Goal: Information Seeking & Learning: Compare options

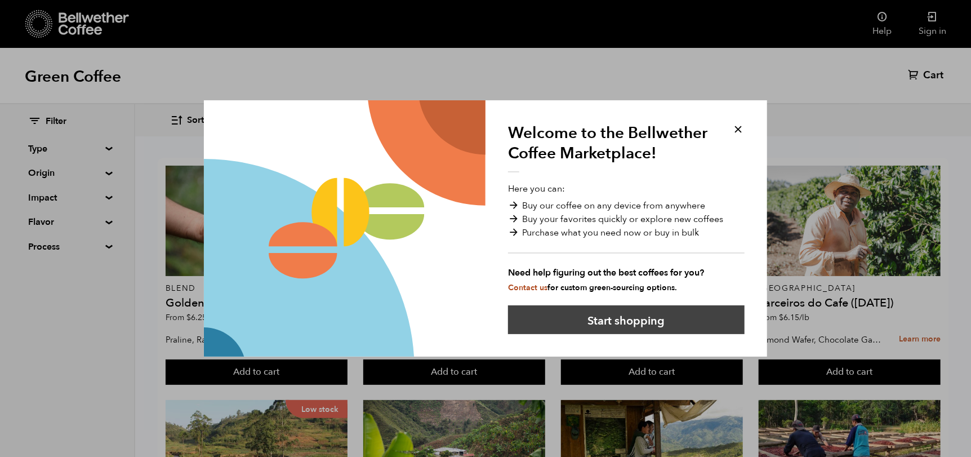
click at [642, 322] on button "Start shopping" at bounding box center [626, 319] width 236 height 29
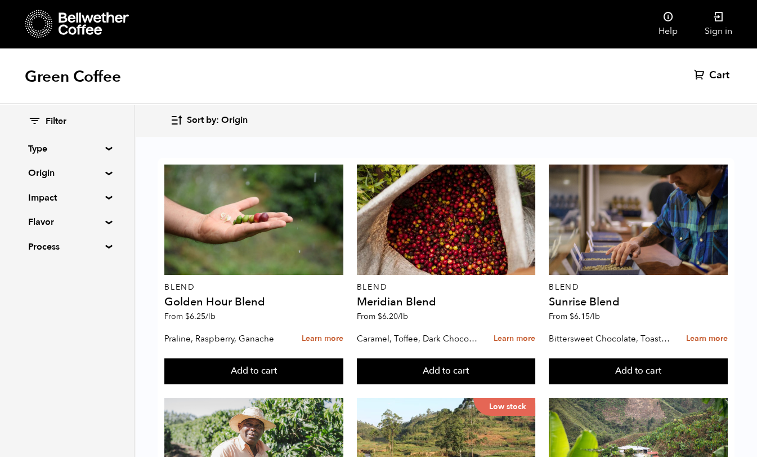
click at [556, 61] on div "Green Coffee Cart (0)" at bounding box center [378, 76] width 757 height 56
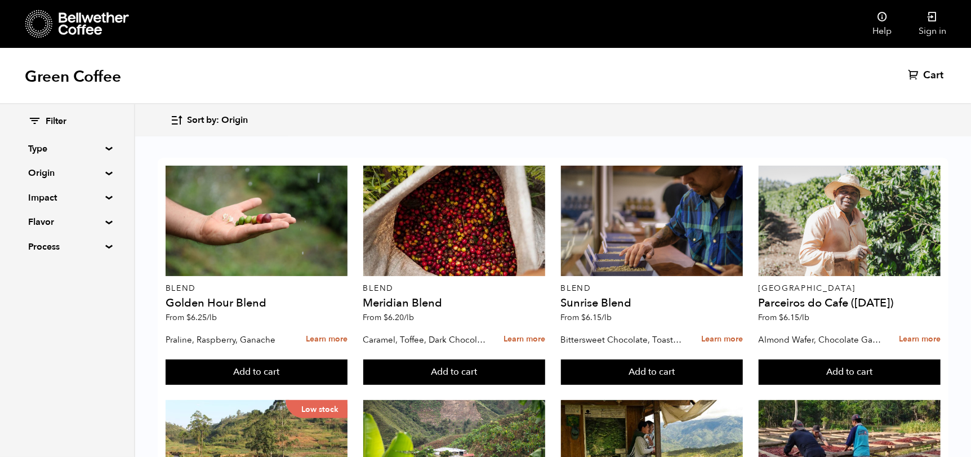
drag, startPoint x: 681, startPoint y: 1, endPoint x: 683, endPoint y: 52, distance: 51.3
click at [683, 52] on div "Green Coffee Cart (0)" at bounding box center [485, 76] width 971 height 56
drag, startPoint x: 833, startPoint y: 0, endPoint x: 585, endPoint y: 78, distance: 259.6
click at [583, 78] on div "Green Coffee Cart (0)" at bounding box center [485, 76] width 971 height 56
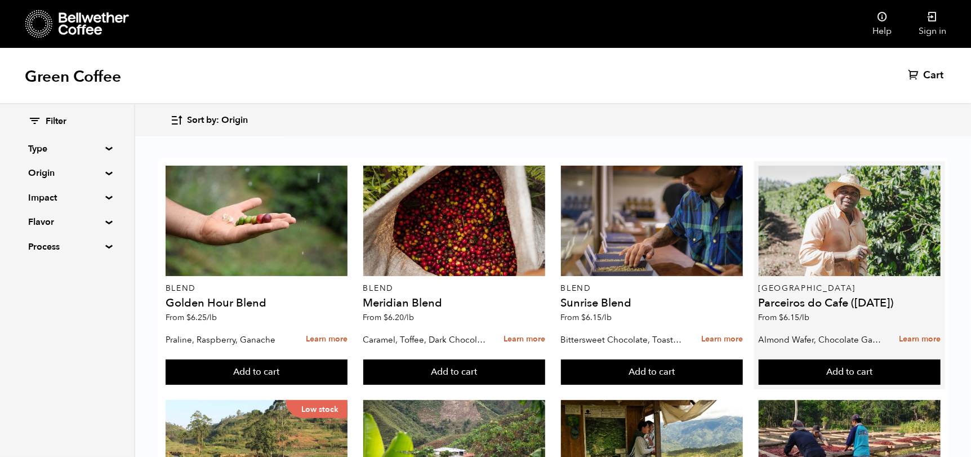
click at [842, 337] on p "Almond Wafer, Chocolate Ganache, Bing Cherry" at bounding box center [820, 339] width 124 height 17
click at [912, 340] on link "Learn more" at bounding box center [920, 339] width 42 height 24
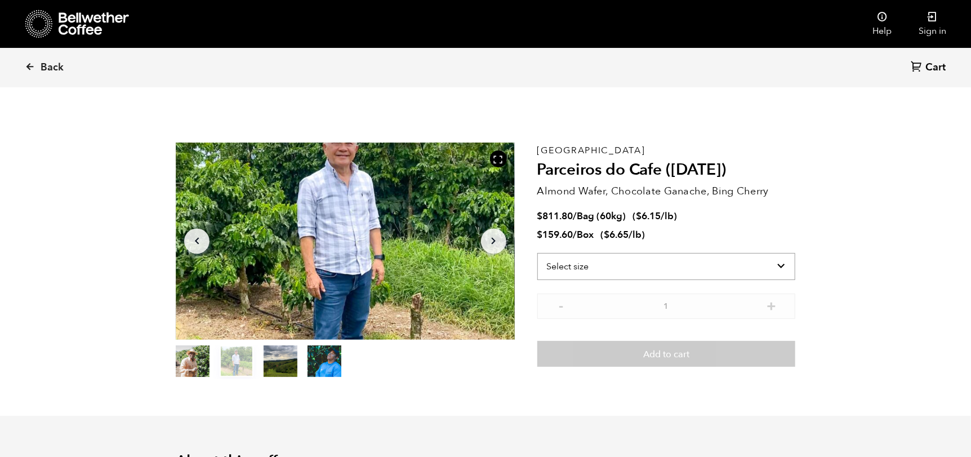
drag, startPoint x: 775, startPoint y: 263, endPoint x: 729, endPoint y: 275, distance: 47.5
click at [775, 263] on select "Select size Bag (60kg) (132 lbs) Box (24 lbs)" at bounding box center [666, 266] width 258 height 27
click at [537, 253] on select "Select size Bag (60kg) (132 lbs) Box (24 lbs)" at bounding box center [666, 266] width 258 height 27
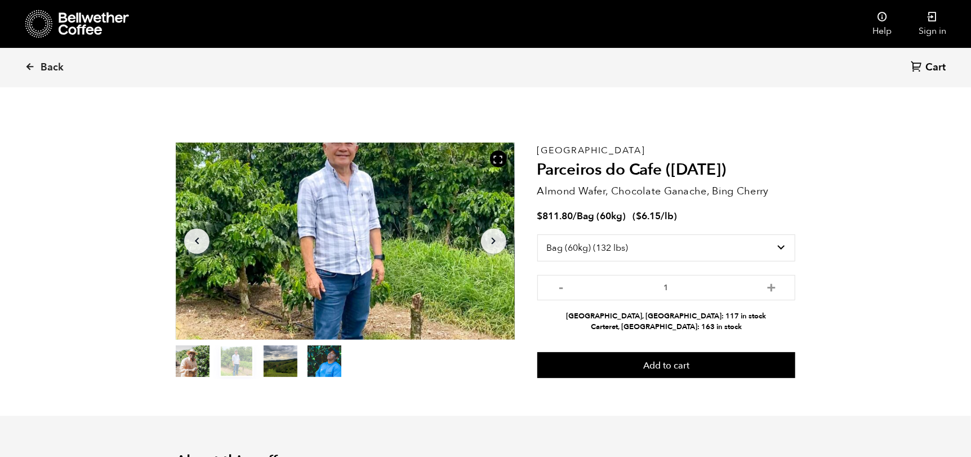
click at [781, 246] on select "Select size Bag (60kg) (132 lbs) Box (24 lbs)" at bounding box center [666, 247] width 258 height 27
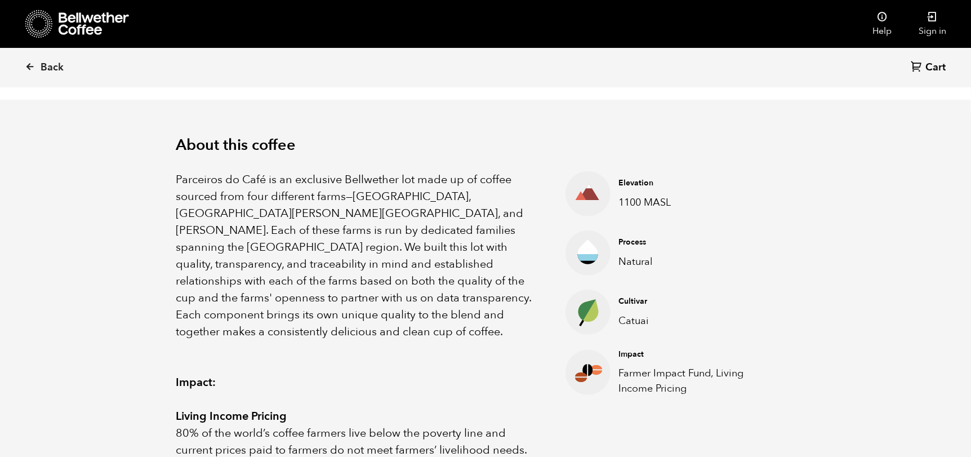
scroll to position [113, 0]
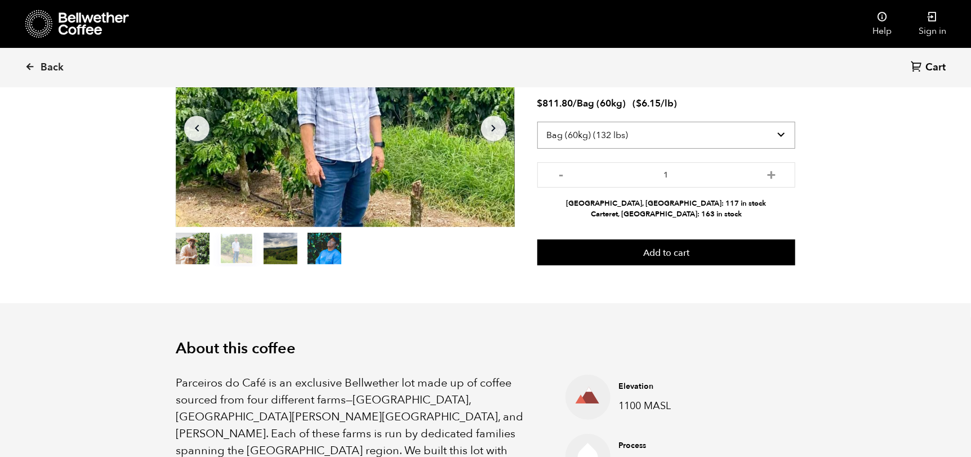
click at [683, 131] on select "Select size Bag (60kg) (132 lbs) Box (24 lbs)" at bounding box center [666, 135] width 258 height 27
select select "box"
click at [537, 122] on select "Select size Bag (60kg) (132 lbs) Box (24 lbs)" at bounding box center [666, 135] width 258 height 27
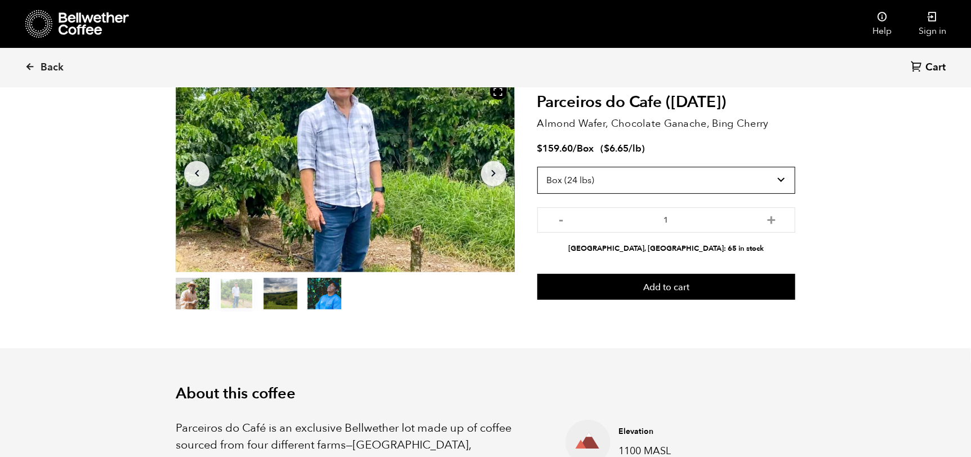
scroll to position [0, 0]
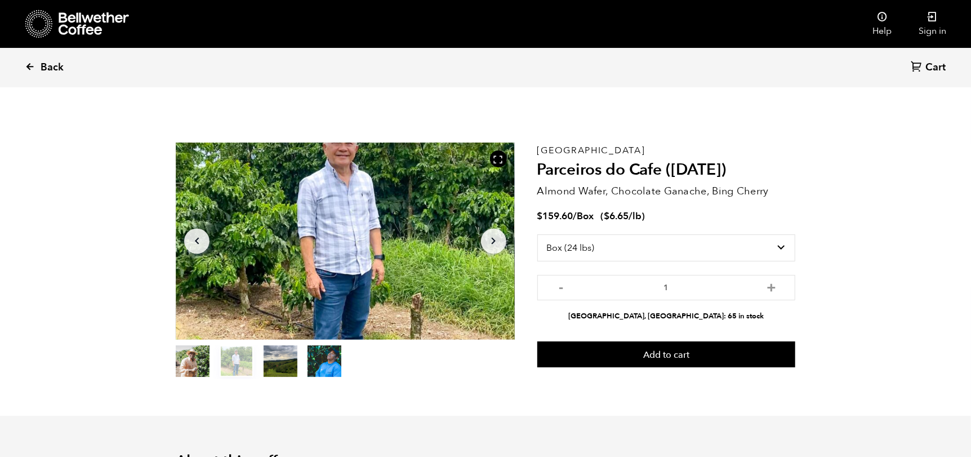
click at [29, 63] on icon at bounding box center [30, 66] width 10 height 10
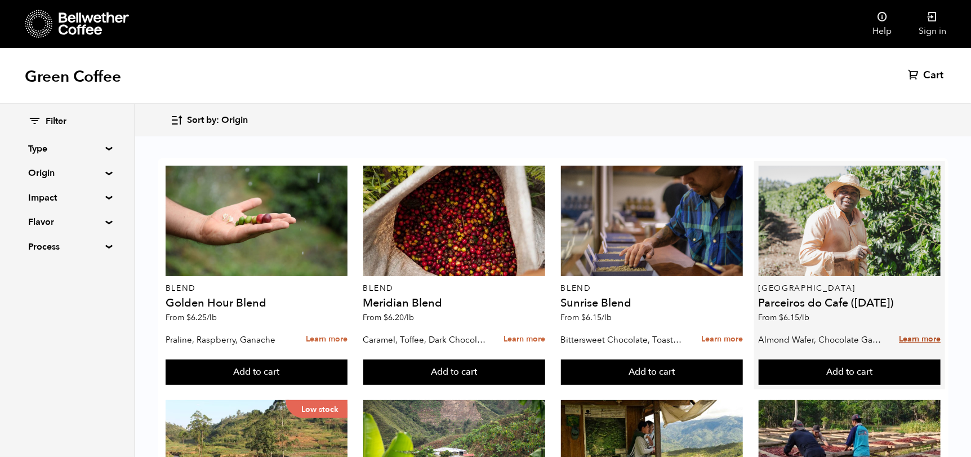
click at [922, 337] on link "Learn more" at bounding box center [920, 339] width 42 height 24
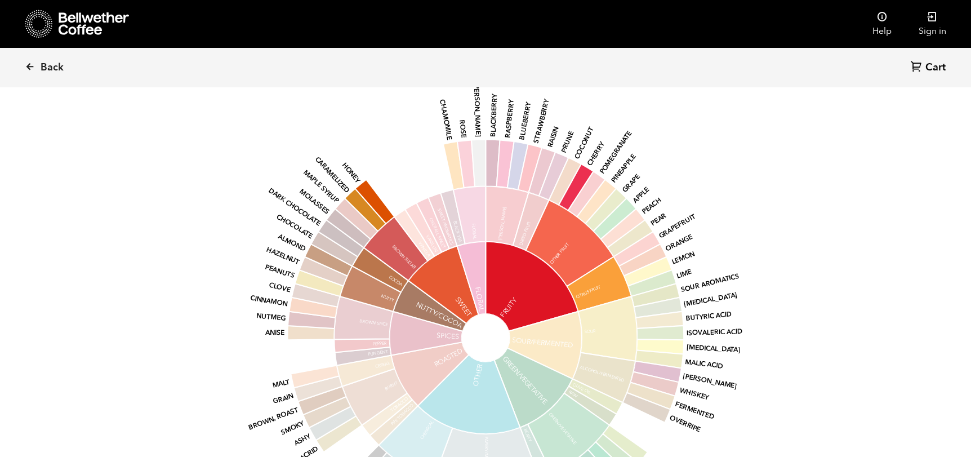
scroll to position [1013, 0]
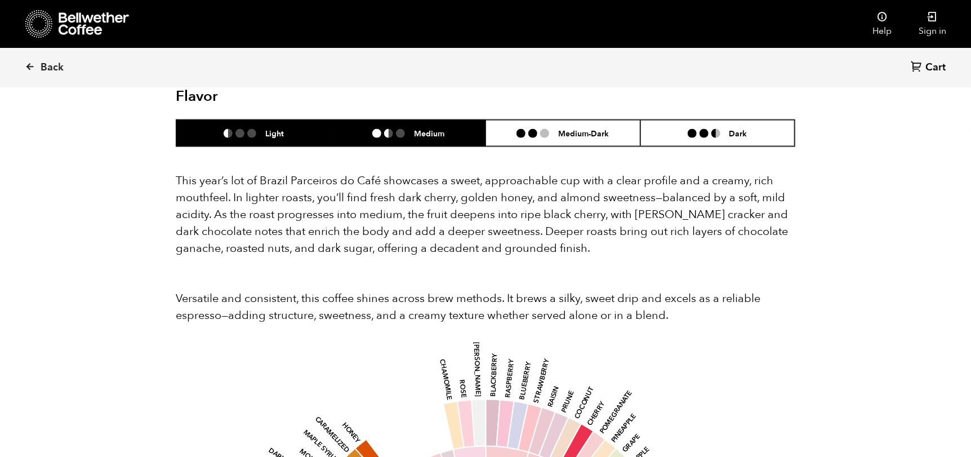
click at [407, 120] on li "Medium" at bounding box center [408, 133] width 155 height 26
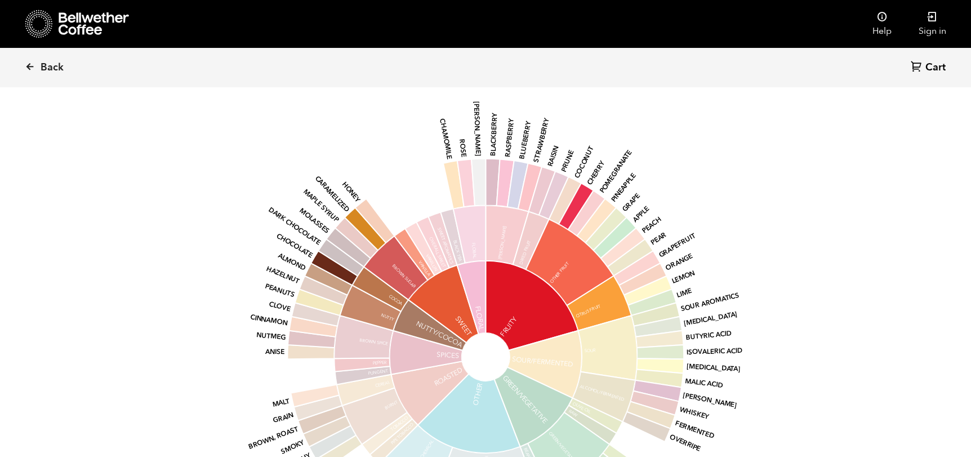
scroll to position [1295, 0]
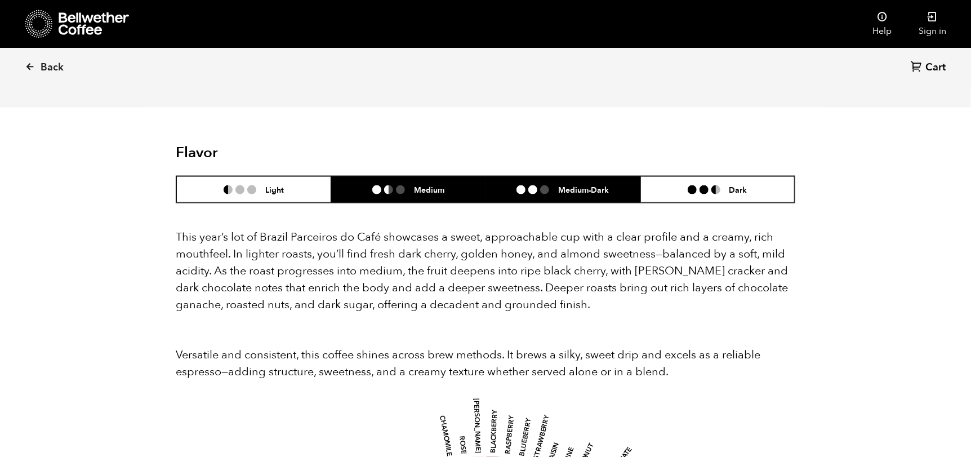
click at [543, 185] on li at bounding box center [544, 189] width 9 height 9
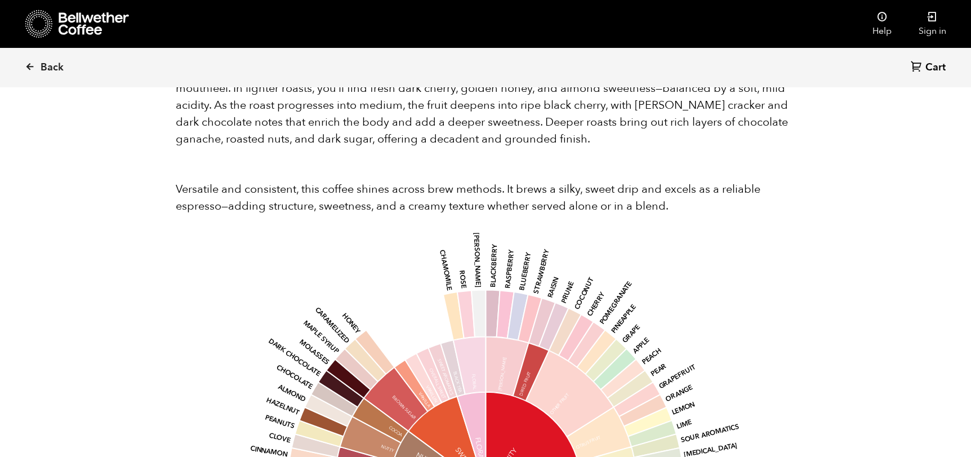
scroll to position [1013, 0]
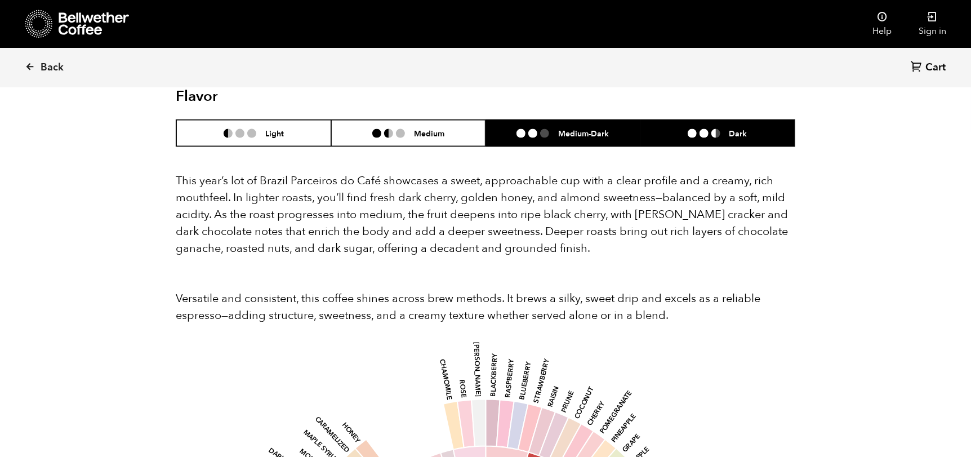
click at [716, 120] on li "Dark" at bounding box center [717, 133] width 155 height 26
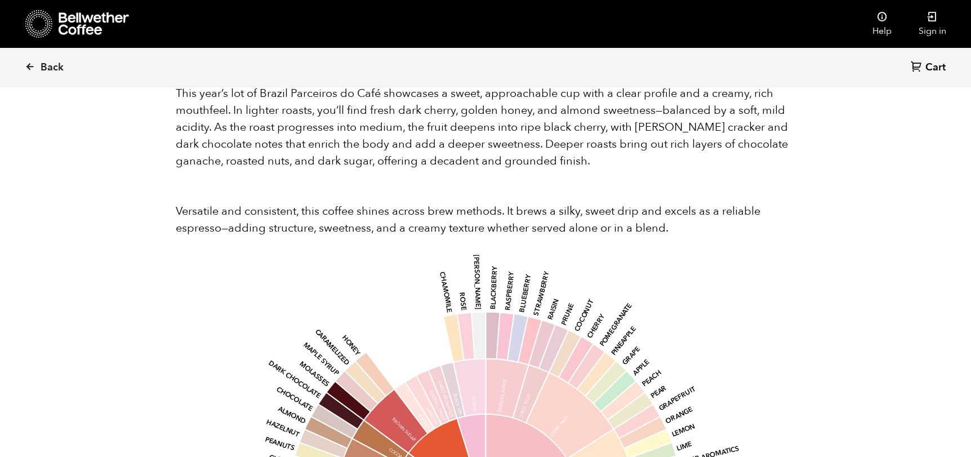
scroll to position [1070, 0]
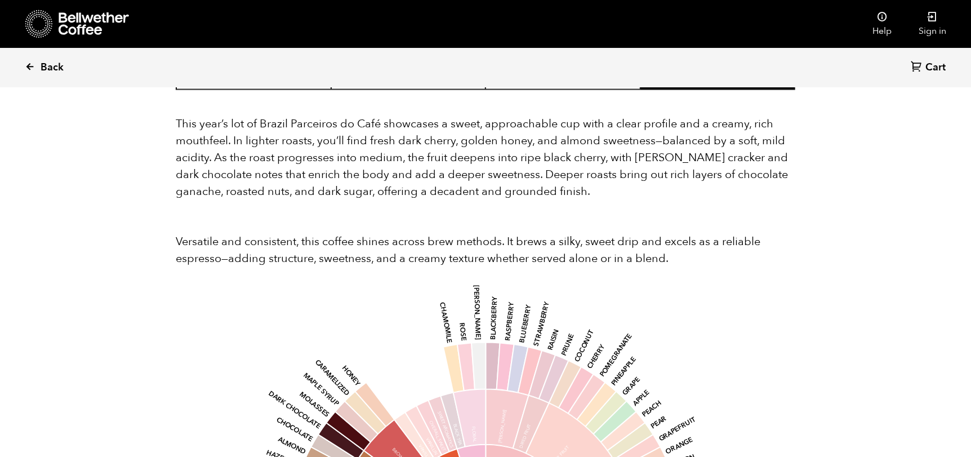
click at [37, 62] on link "Back" at bounding box center [60, 67] width 70 height 38
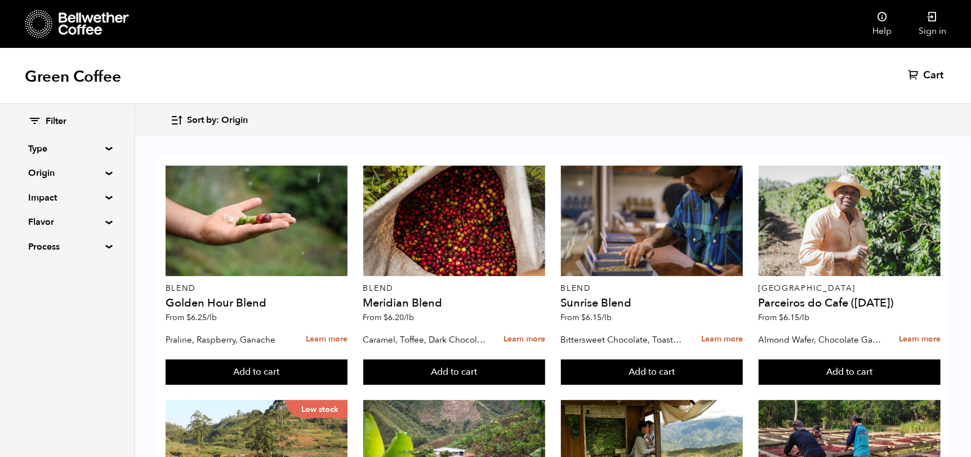
click at [104, 221] on summary "Flavor" at bounding box center [67, 222] width 78 height 14
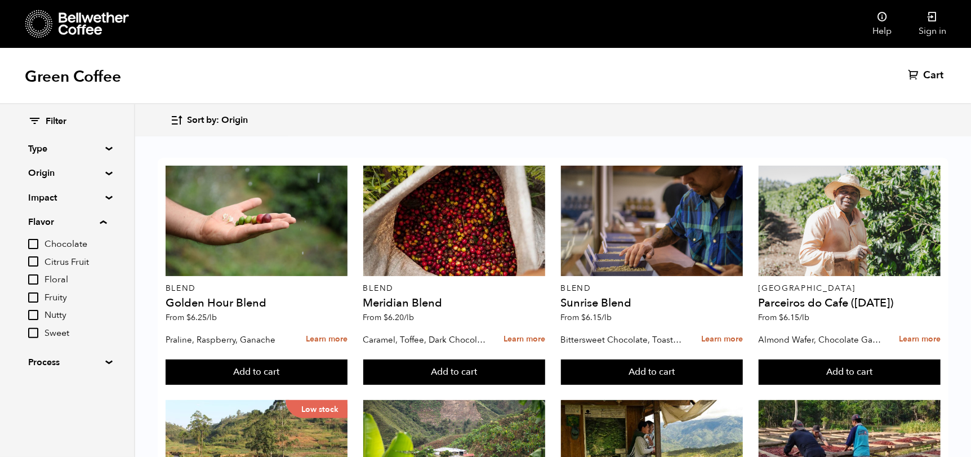
click at [34, 292] on input "Fruity" at bounding box center [33, 297] width 10 height 10
checkbox input "true"
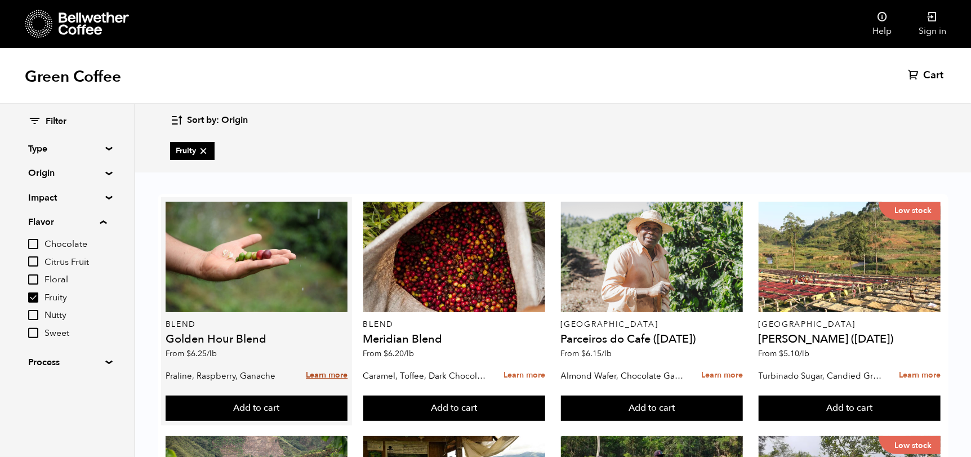
click at [322, 369] on link "Learn more" at bounding box center [327, 375] width 42 height 24
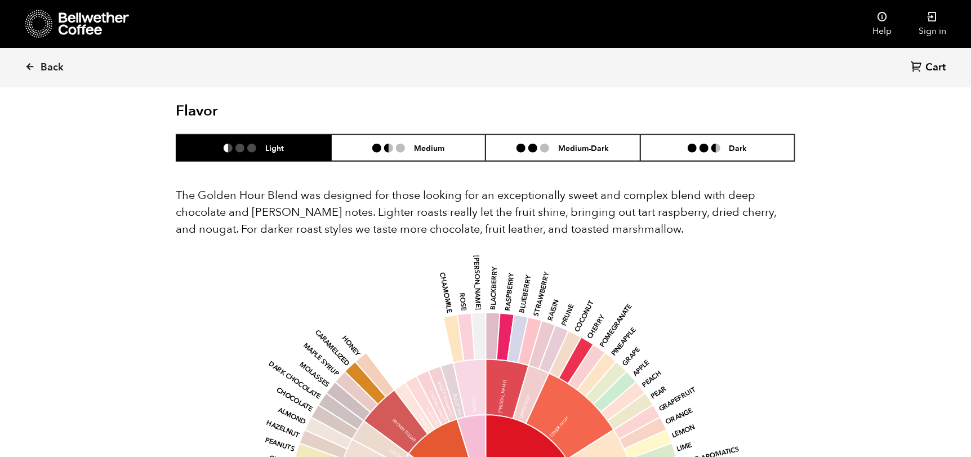
scroll to position [562, 0]
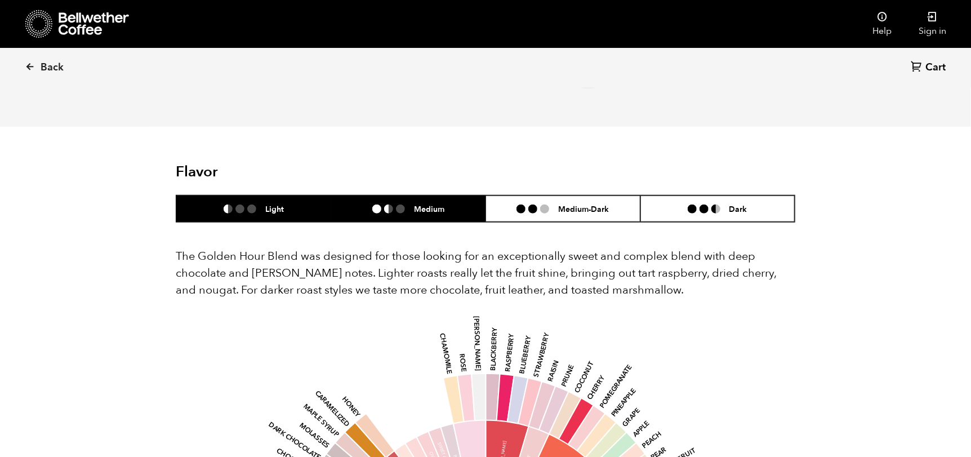
drag, startPoint x: 397, startPoint y: 204, endPoint x: 373, endPoint y: 218, distance: 28.5
click at [398, 204] on li at bounding box center [400, 208] width 9 height 9
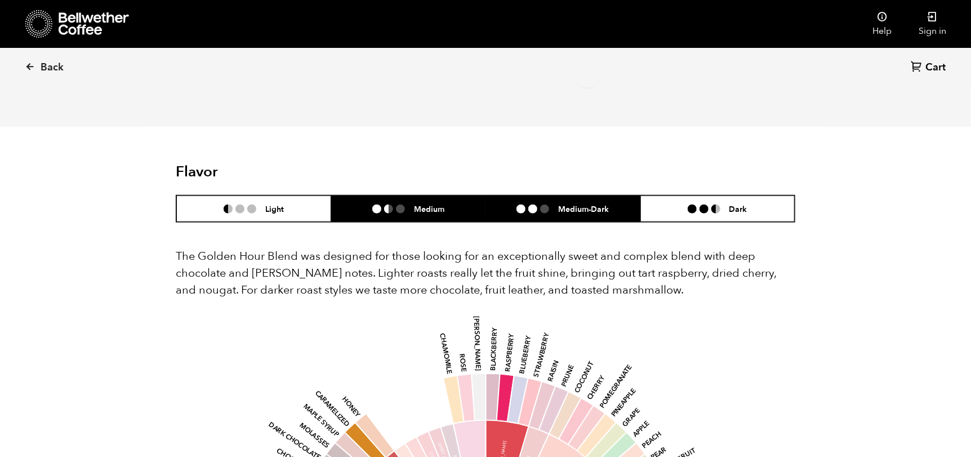
click at [584, 214] on li "Medium-Dark" at bounding box center [562, 208] width 155 height 26
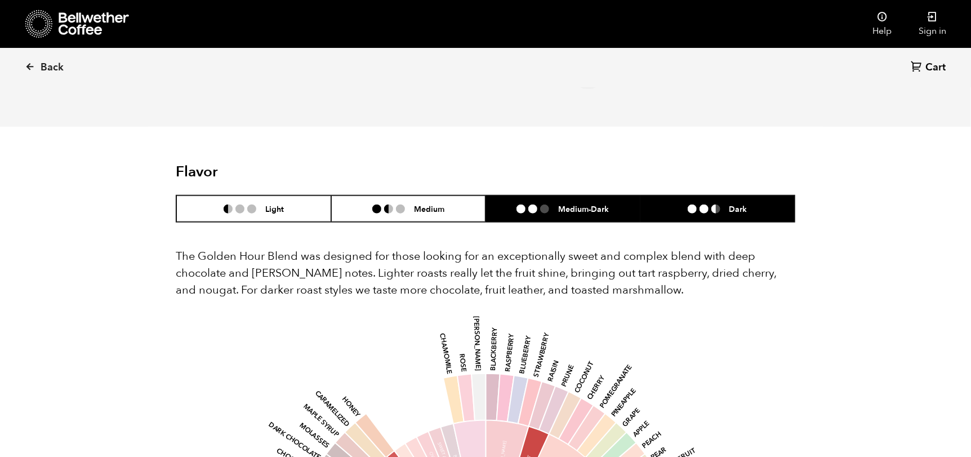
click at [725, 211] on ul at bounding box center [708, 208] width 42 height 9
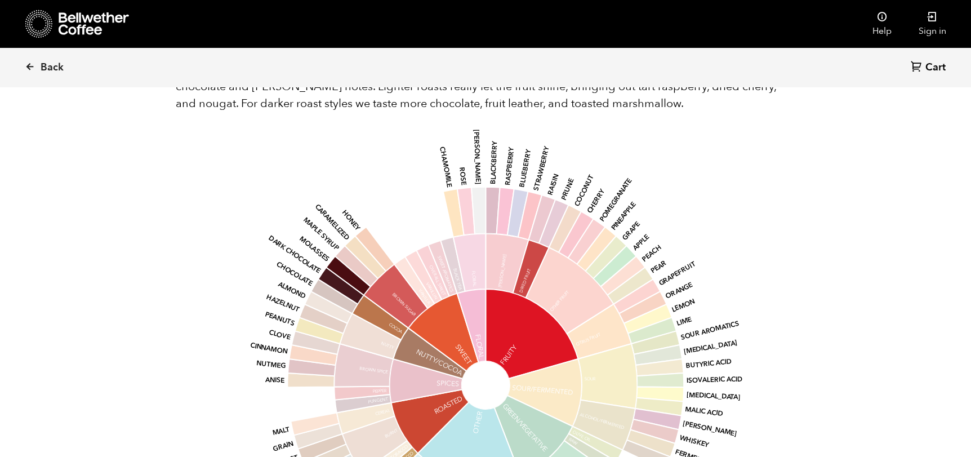
scroll to position [844, 0]
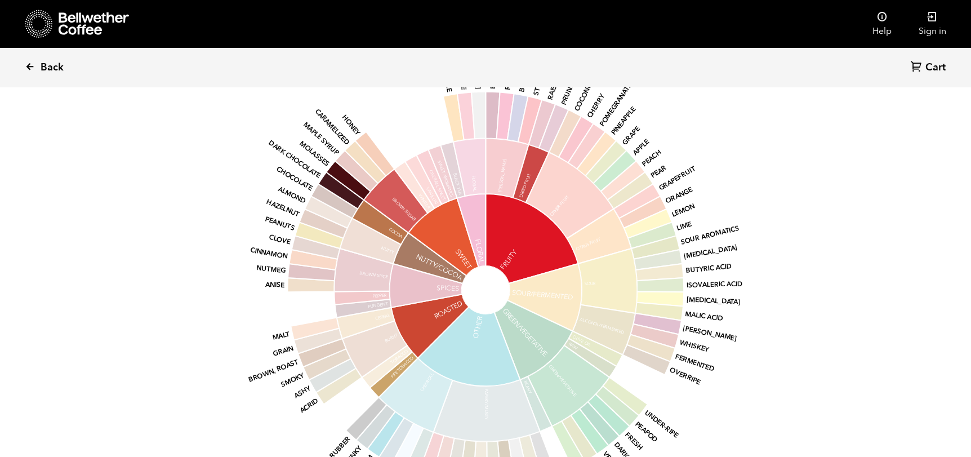
click at [37, 60] on link "Back" at bounding box center [60, 67] width 70 height 38
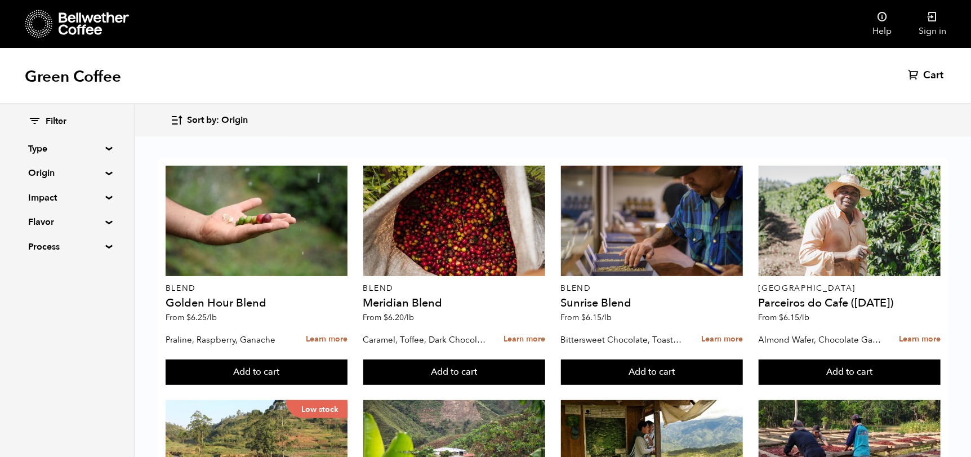
click at [86, 229] on div "Filter Type Blend Single Origin Decaf Seasonal Year Round Origin Blend [GEOGRAP…" at bounding box center [67, 184] width 78 height 138
click at [96, 224] on summary "Flavor" at bounding box center [67, 222] width 78 height 14
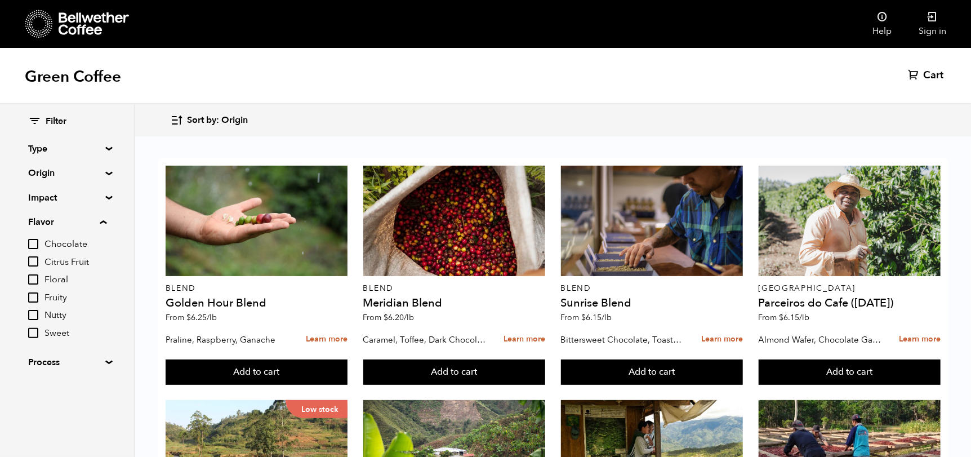
click at [51, 299] on span "Fruity" at bounding box center [75, 298] width 62 height 12
click at [0, 0] on input "Fruity" at bounding box center [0, 0] width 0 height 0
checkbox input "true"
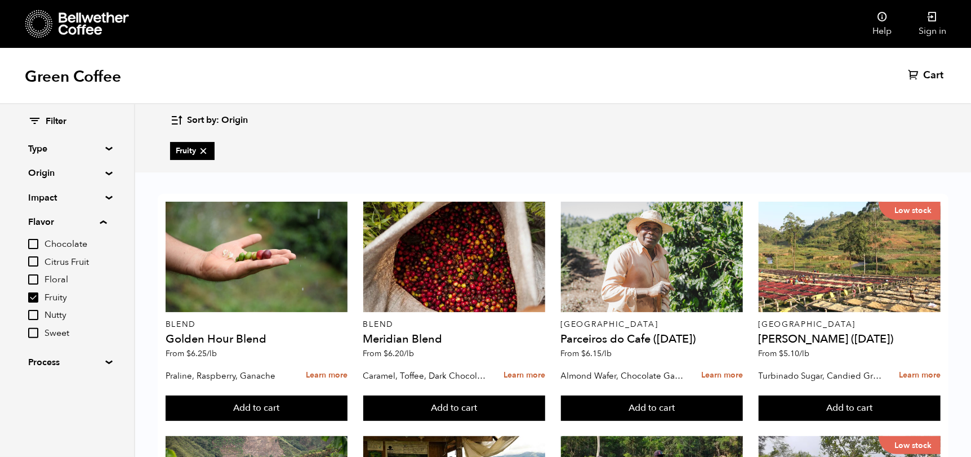
click at [38, 331] on input "Sweet" at bounding box center [33, 333] width 10 height 10
checkbox input "true"
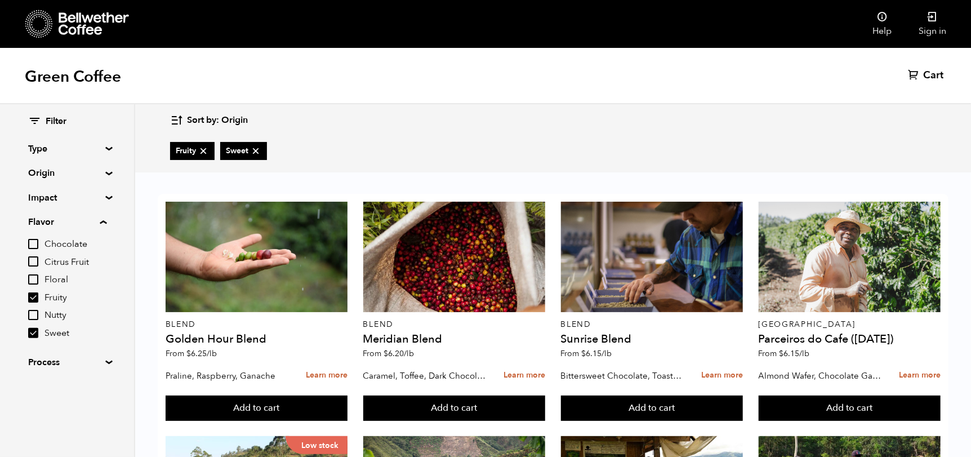
scroll to position [507, 0]
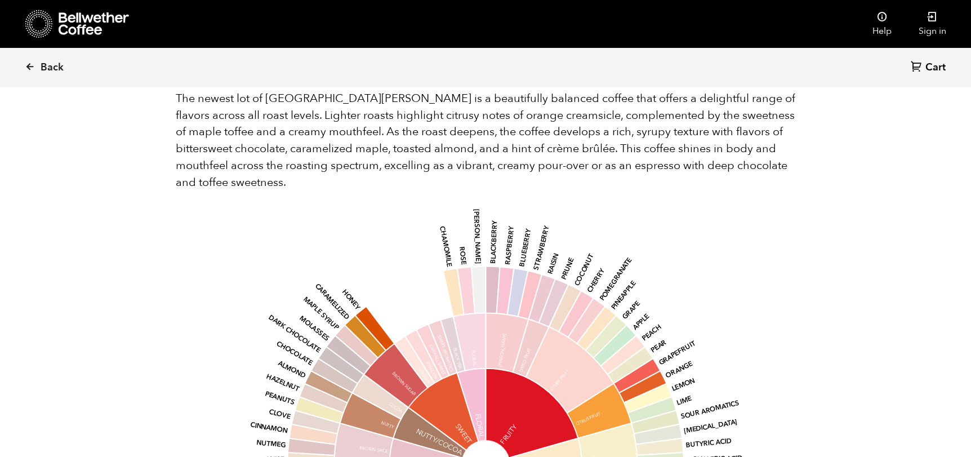
scroll to position [1238, 0]
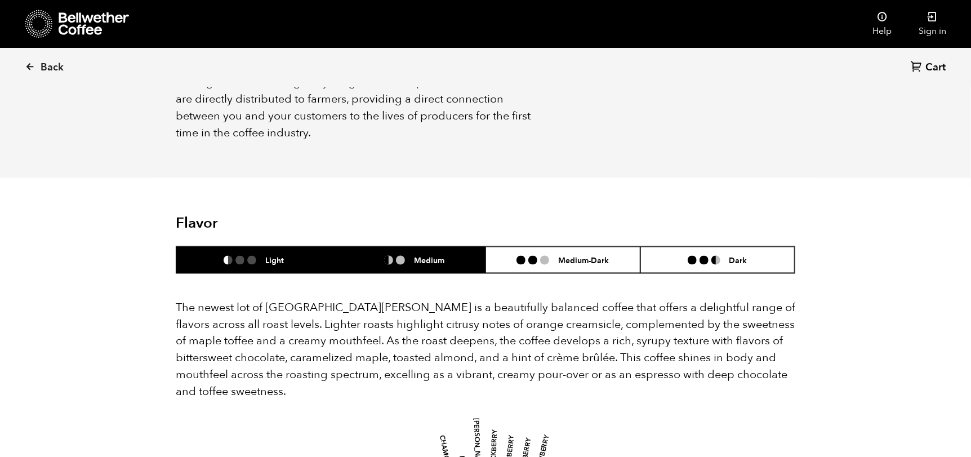
click at [414, 255] on h6 "Medium" at bounding box center [429, 260] width 30 height 10
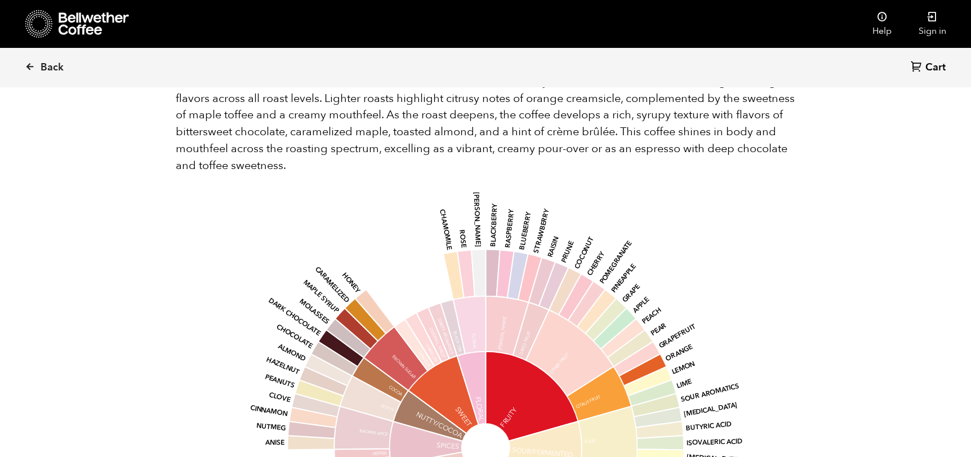
scroll to position [957, 0]
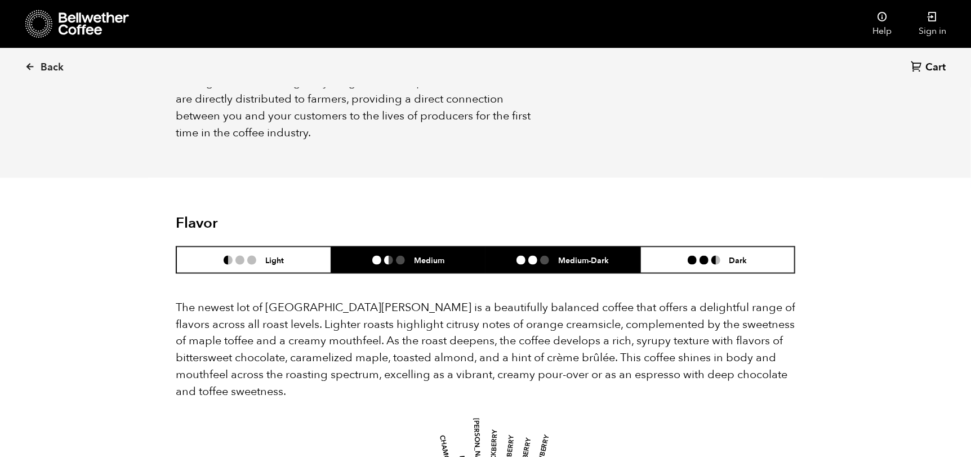
click at [566, 249] on li "Medium-Dark" at bounding box center [562, 260] width 155 height 26
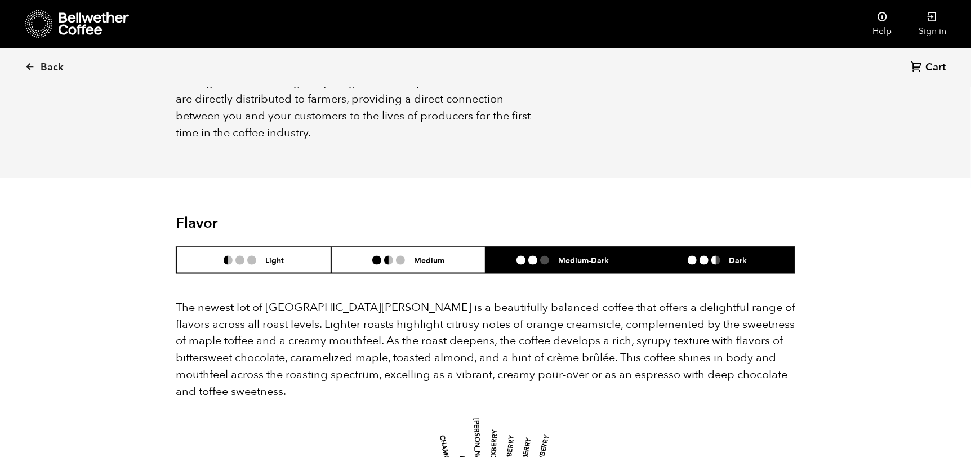
click at [738, 255] on h6 "Dark" at bounding box center [738, 260] width 18 height 10
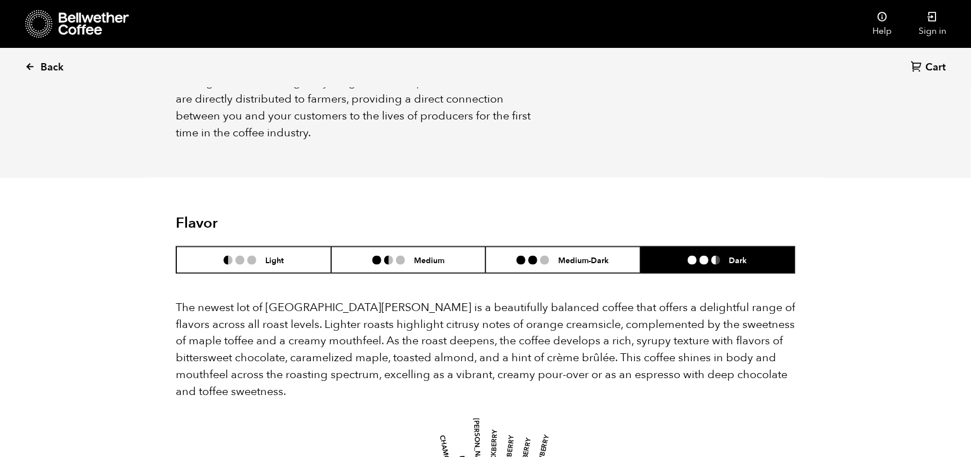
click at [29, 67] on icon at bounding box center [30, 66] width 10 height 10
